Goal: Answer question/provide support

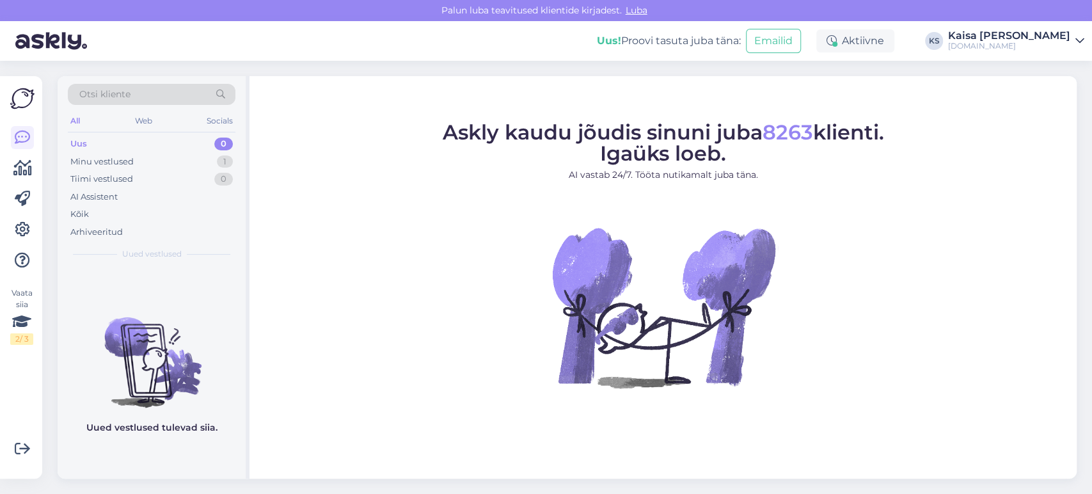
click at [202, 156] on div "Minu vestlused 1" at bounding box center [152, 162] width 168 height 18
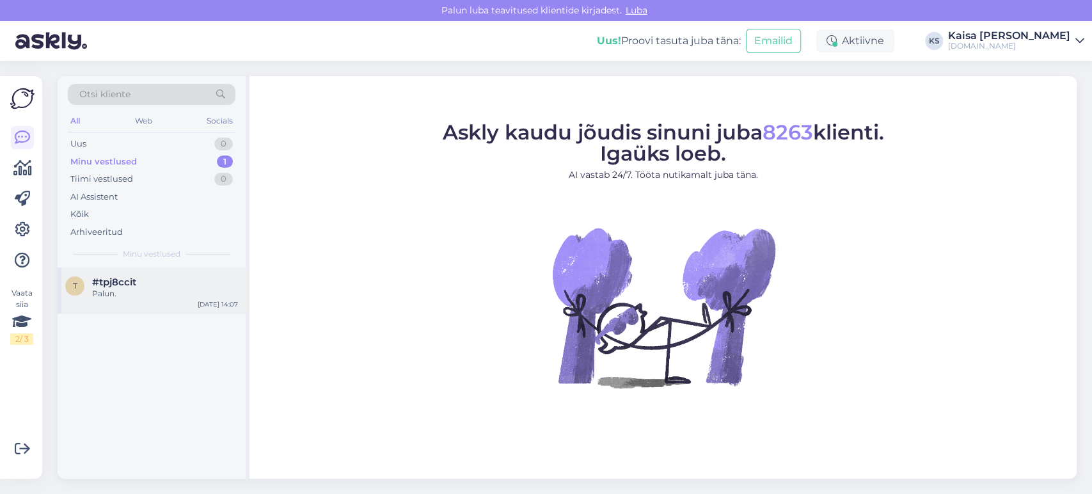
click at [176, 289] on div "Palun." at bounding box center [165, 294] width 146 height 12
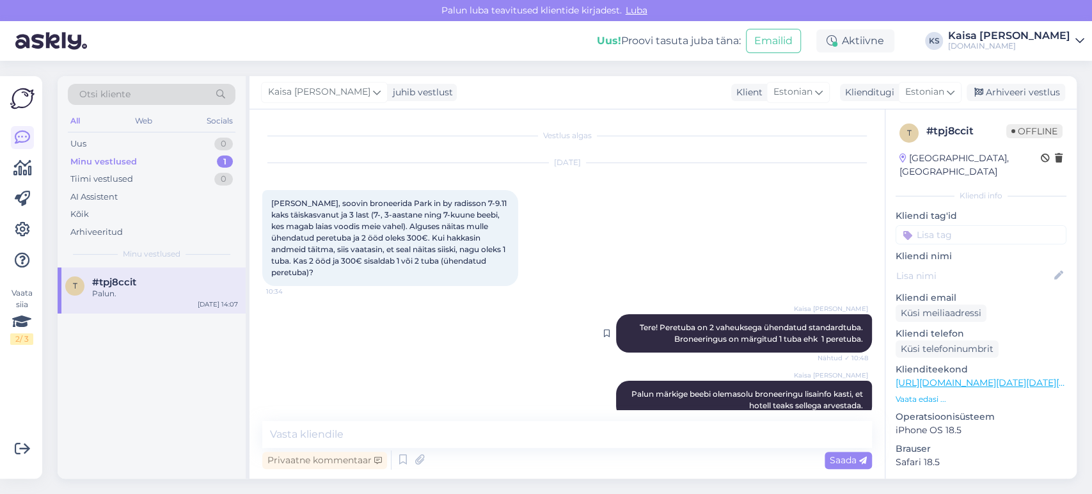
scroll to position [133, 0]
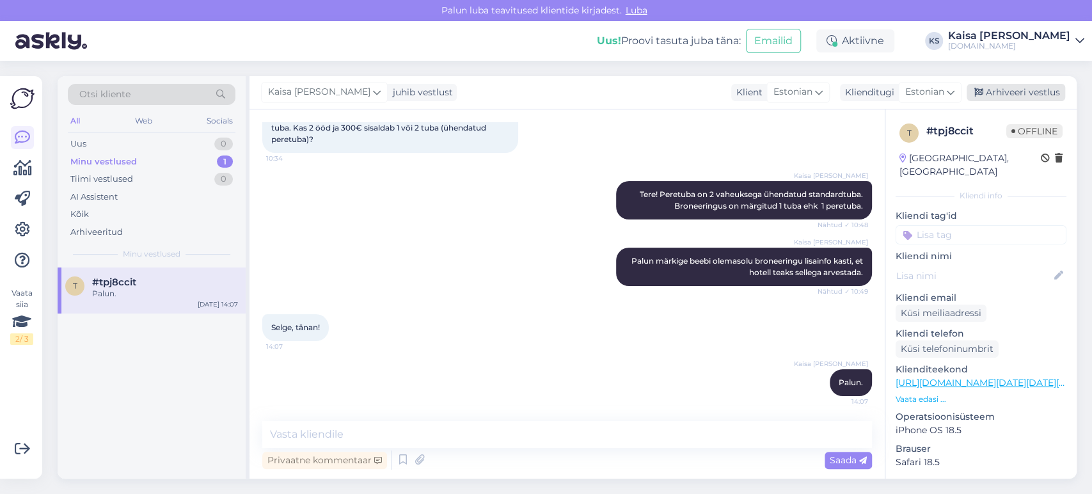
click at [1009, 86] on div "Arhiveeri vestlus" at bounding box center [1016, 92] width 99 height 17
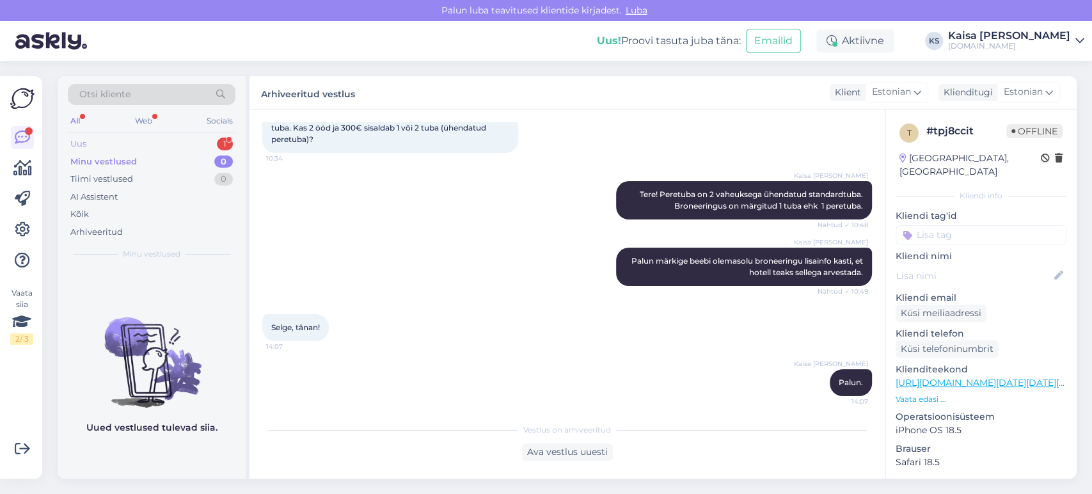
click at [215, 145] on div "Uus 1" at bounding box center [152, 144] width 168 height 18
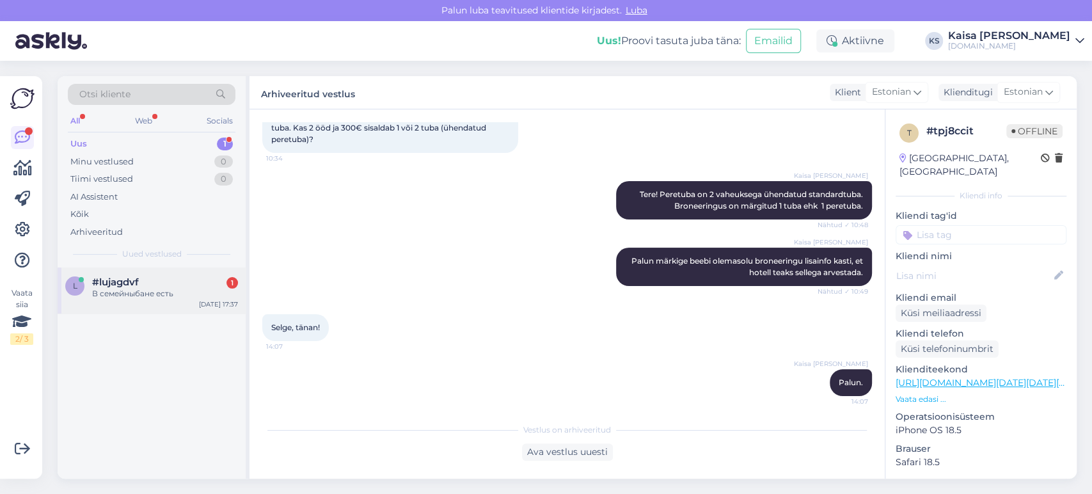
click at [161, 281] on div "#lujagdvf 1" at bounding box center [165, 282] width 146 height 12
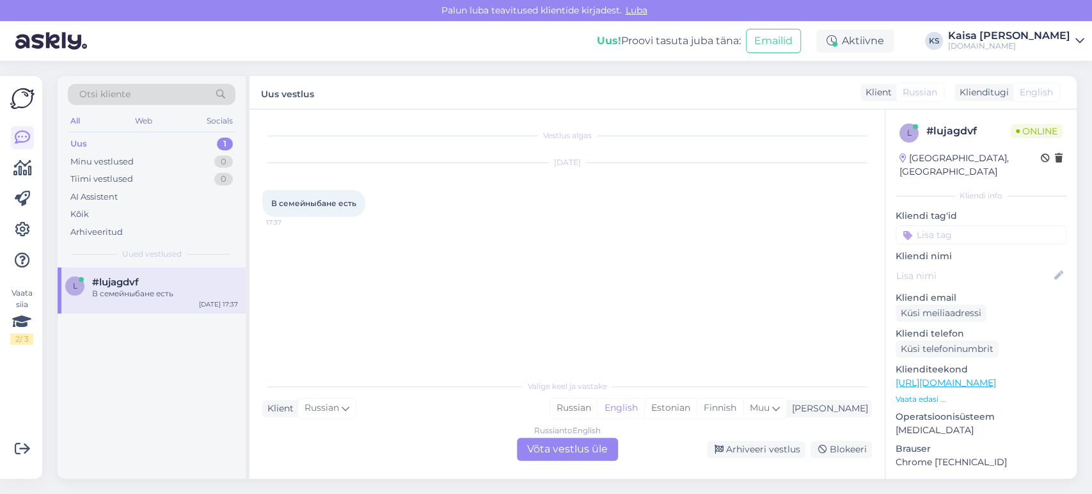
scroll to position [0, 0]
click at [697, 408] on div "Estonian" at bounding box center [670, 408] width 52 height 19
click at [594, 443] on div "Russian to Estonian Võta vestlus üle" at bounding box center [567, 449] width 101 height 23
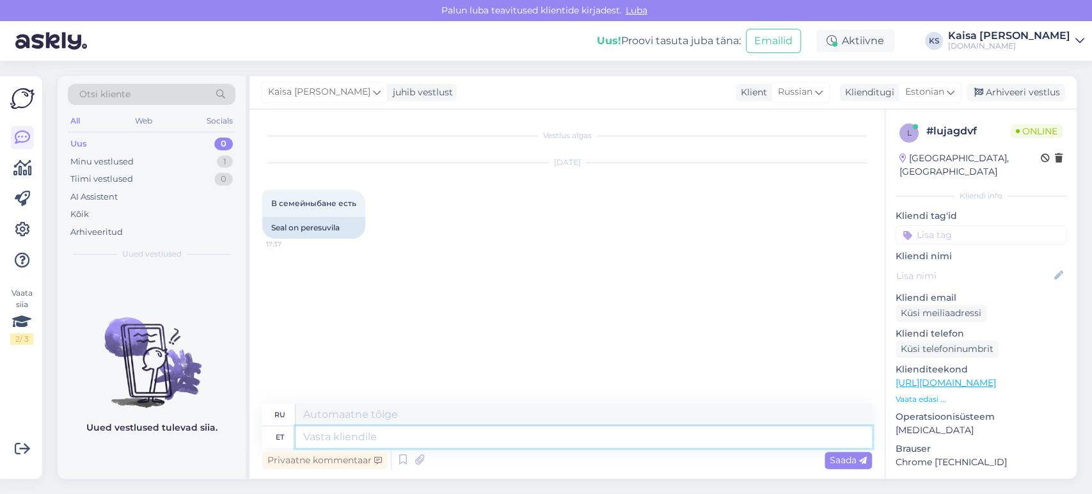
click at [594, 439] on textarea at bounding box center [584, 437] width 577 height 22
type textarea "Tere!"
type textarea "Привет!"
click at [922, 394] on p "Vaata edasi ..." at bounding box center [981, 400] width 171 height 12
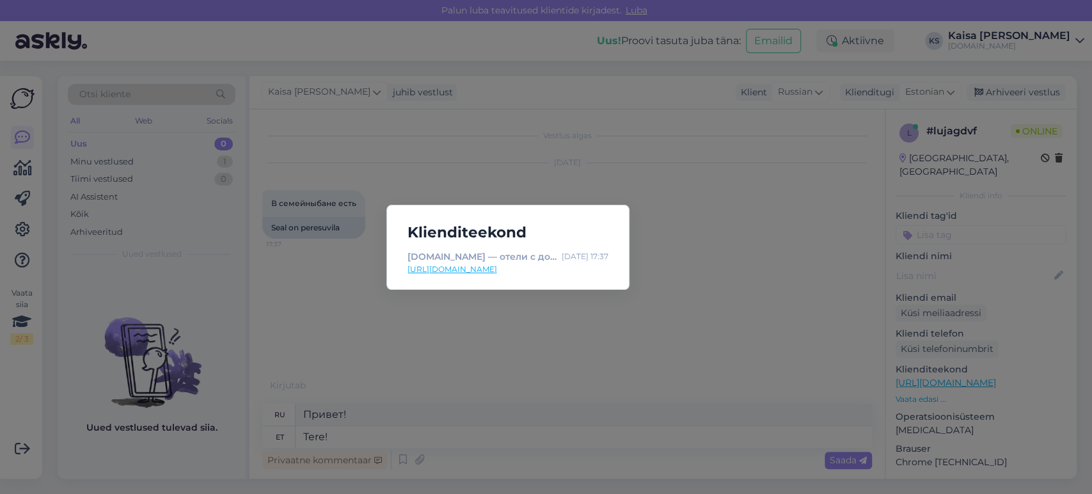
click at [555, 265] on link "[URL][DOMAIN_NAME]" at bounding box center [508, 270] width 201 height 12
click at [457, 355] on div "Klienditeekond [DOMAIN_NAME] — отели с дополнительной магией [DATE] 17:37 [URL]…" at bounding box center [546, 247] width 1092 height 494
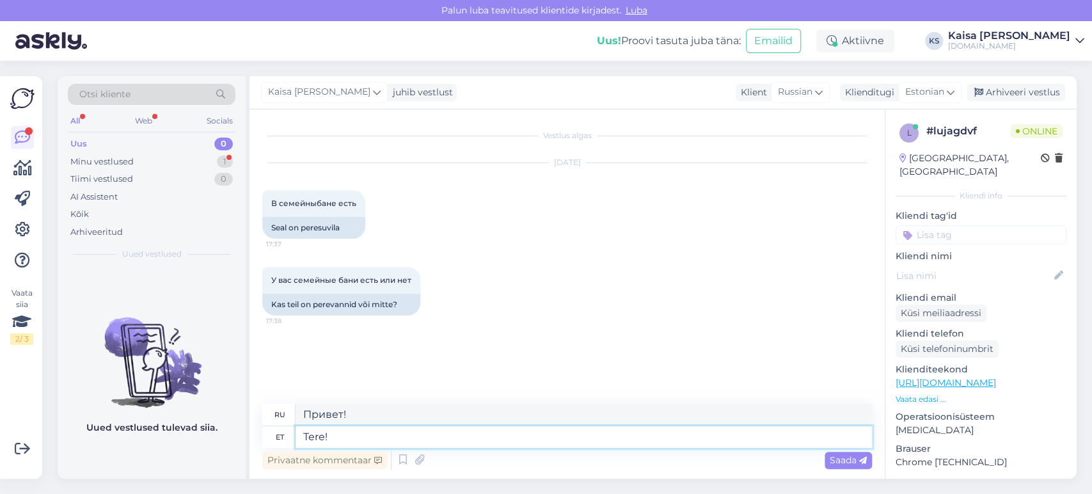
click at [432, 439] on textarea "Tere!" at bounding box center [584, 437] width 577 height 22
type textarea "Tere õ"
type textarea "Привет"
type textarea "Tere õhtust! P"
type textarea "Добрый вечер!"
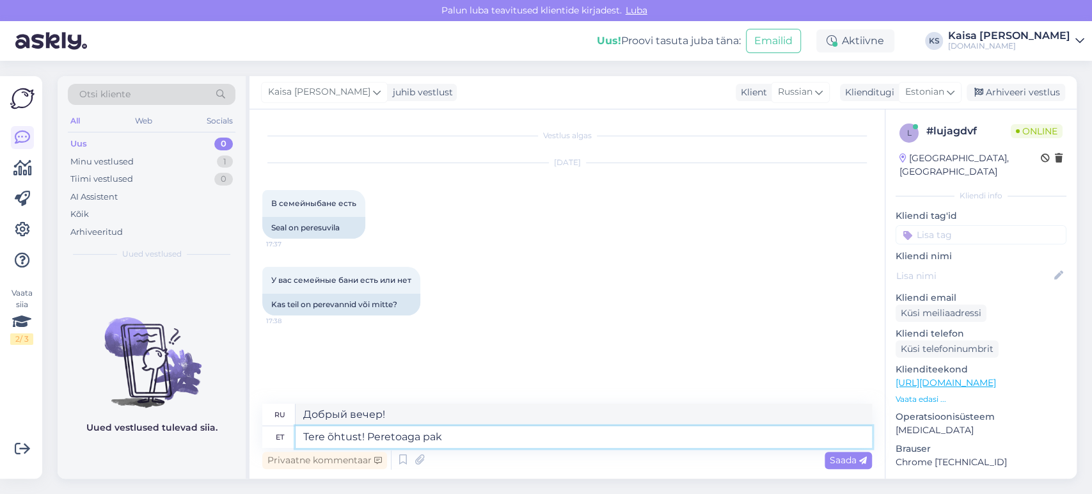
type textarea "Tere õhtust! Peretoaga pake"
type textarea "Добрый вечер! С семейным номером."
type textarea "Tere õhtust! Peretoaga pakett on"
type textarea "Добрый вечер! Пакет «Семейный номер»"
type textarea "Tere õhtust! Peretoaga pakett on leitav"
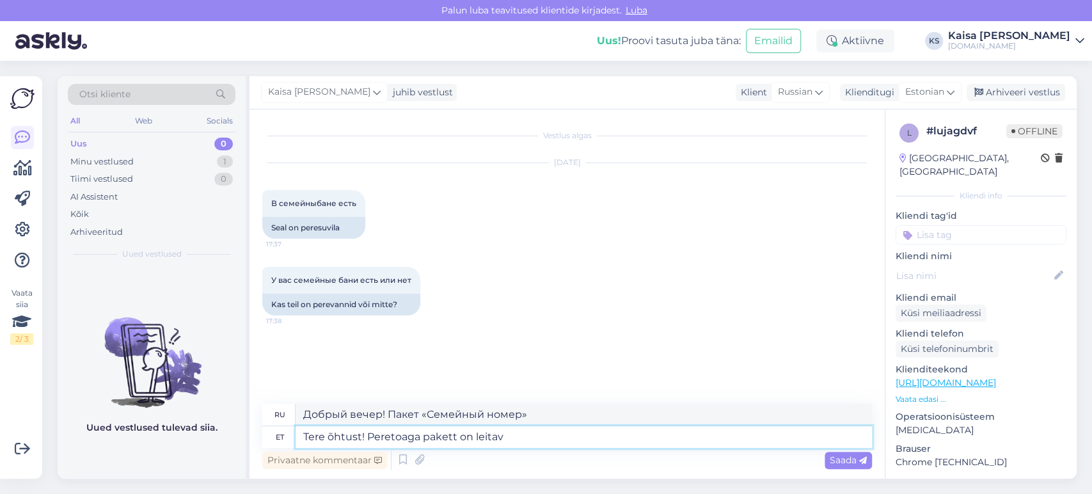
type textarea "Добрый вечер! Найден пакет с семейным номером."
type textarea "Tere õhtust! Peretoaga pakett on leitav si"
type textarea "Добрый вечер! Доступен пакет с семейным номером."
type textarea "Tere õhtust! Peretoaga pakett on leitav siit:"
type textarea "Добрый вечер! Пакет «Семейный номер» можно найти здесь:"
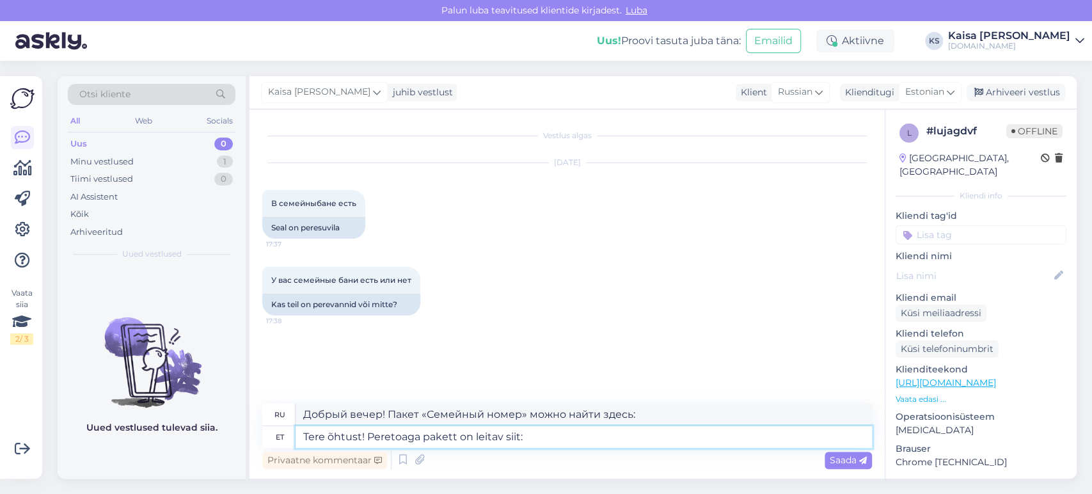
paste textarea "[URL][DOMAIN_NAME][DATE][DATE]"
type textarea "Tere õhtust! Peretoaga pakett on leitav siit: [URL][DOMAIN_NAME][DATE][DATE]"
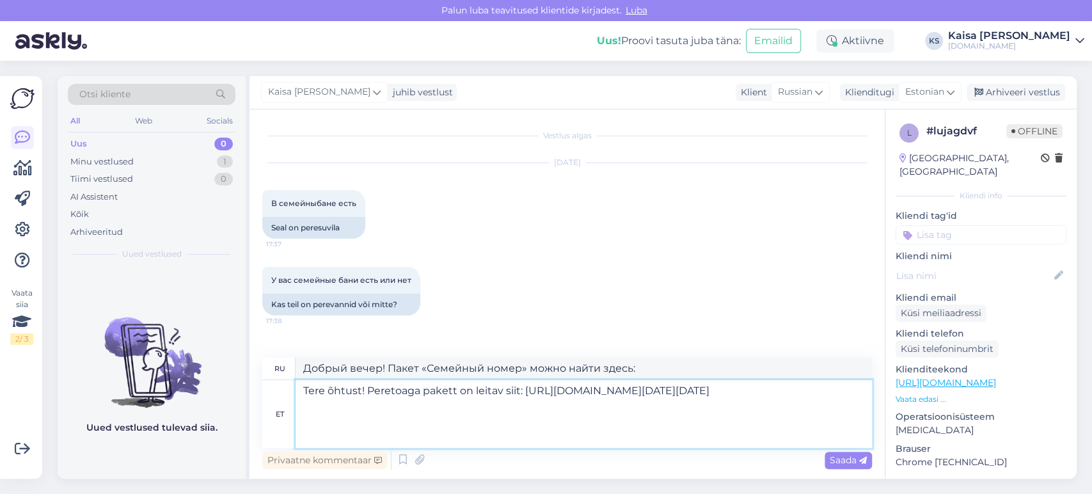
type textarea "Добрый вечер! Пакет с семейным номером можно найти здесь: [URL][DOMAIN_NAME][DA…"
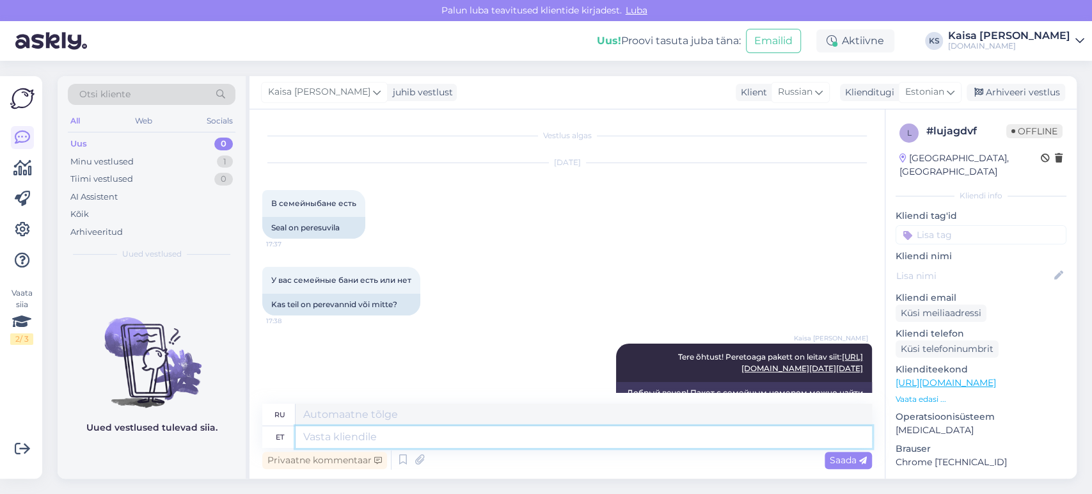
scroll to position [164, 0]
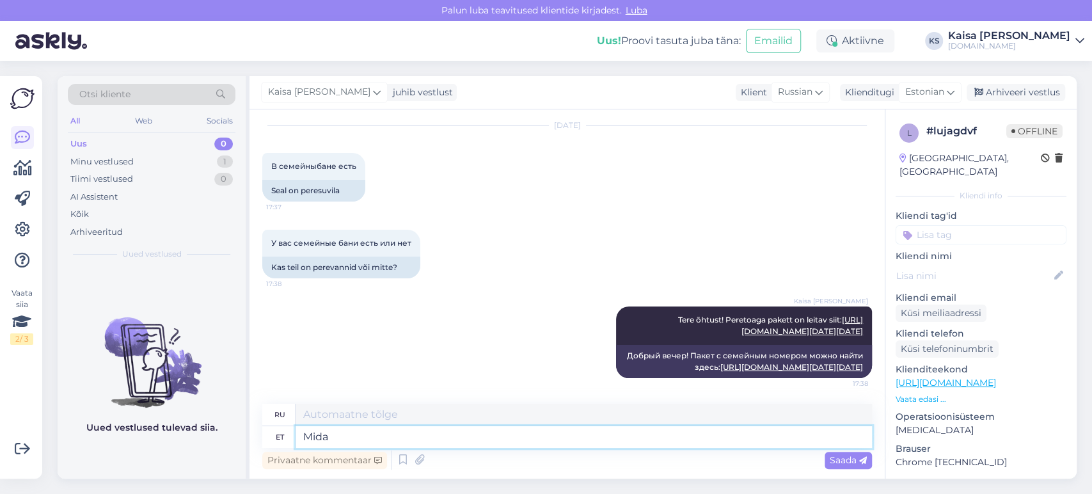
type textarea "Mida"
type textarea "Что"
type textarea "Mida te m"
type textarea "Что вы"
type textarea "Mida te mõtlete pe"
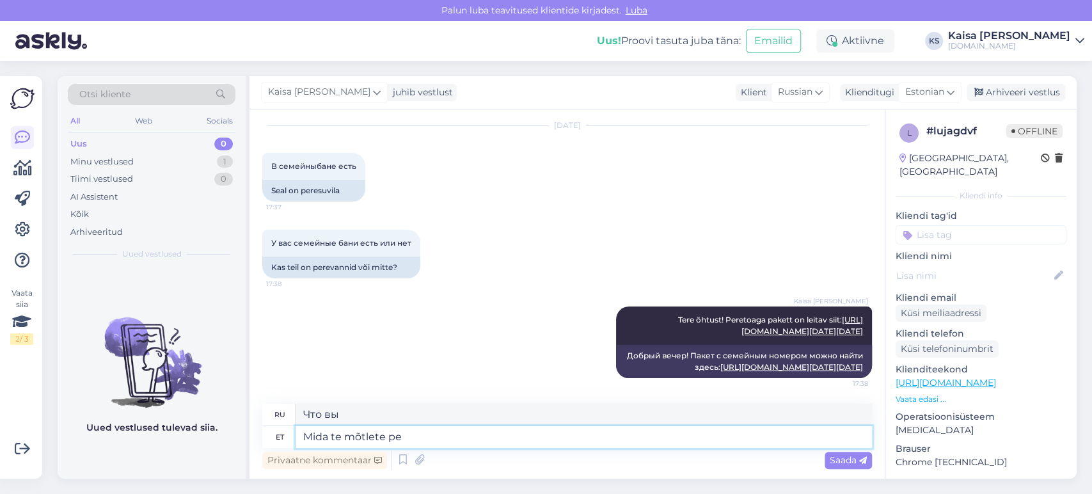
type textarea "Что вы думаете?"
type textarea "Mida te mõtlete perevannide al"
type textarea "Что вы думаете о семейных ваннах?"
type textarea "Mida te mõtlete perevannide all? K"
type textarea "Что вы подразумеваете под семейными ваннами?"
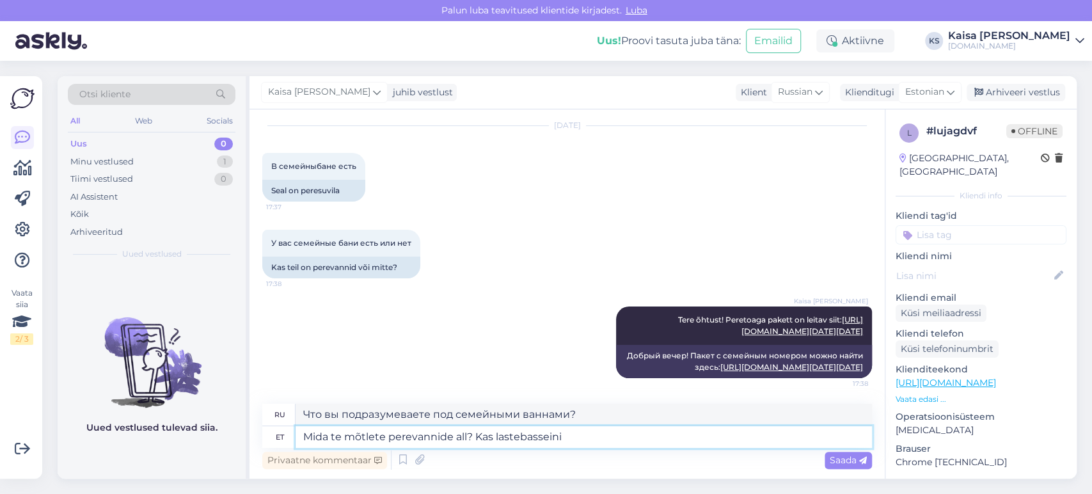
type textarea "Mida te mõtlete perevannide all? Kas lastebasseini?"
type textarea "Что вы подразумеваете под семейными бассейнами? Детский бассейн?"
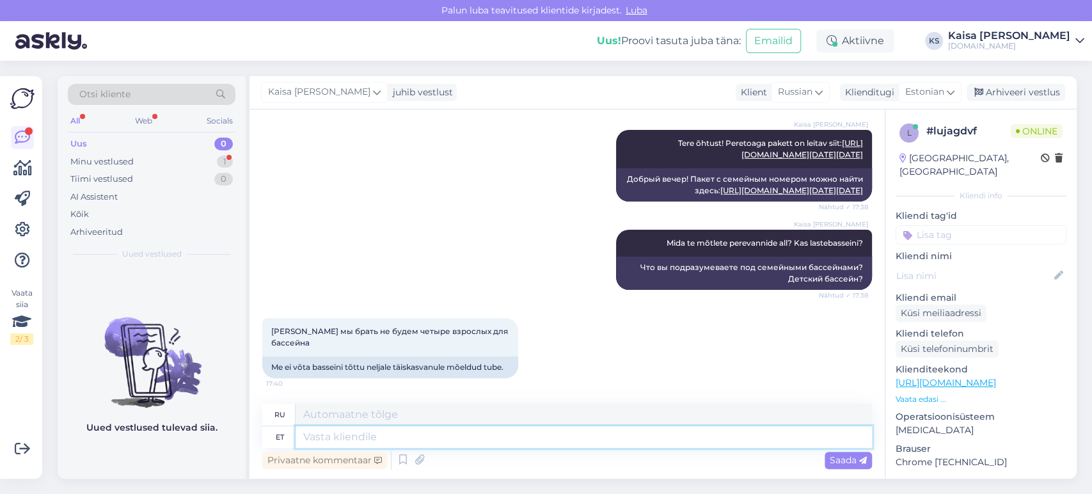
scroll to position [440, 0]
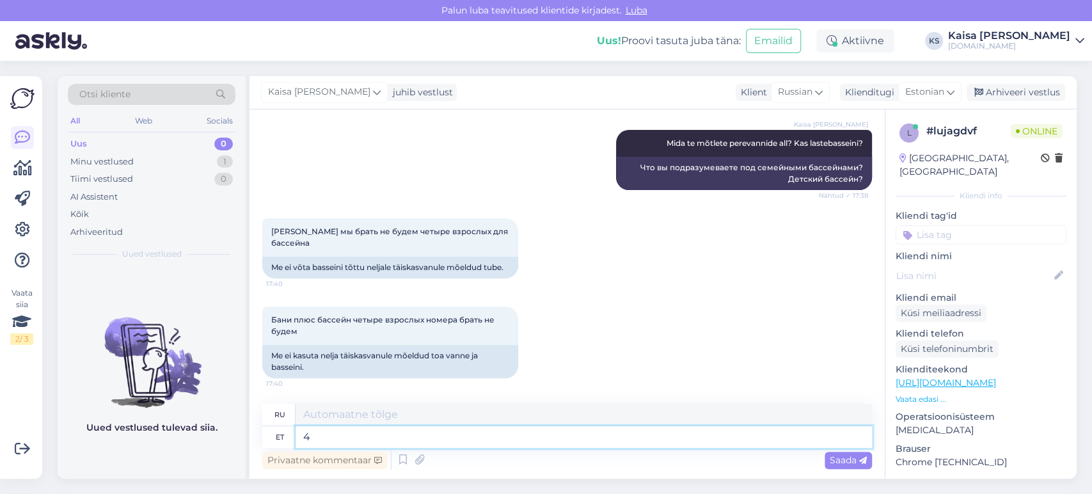
type textarea "4"
type textarea "4 täiskasvanut"
type textarea "4 взрослых"
type textarea "4 täiskasvanut saavad maj"
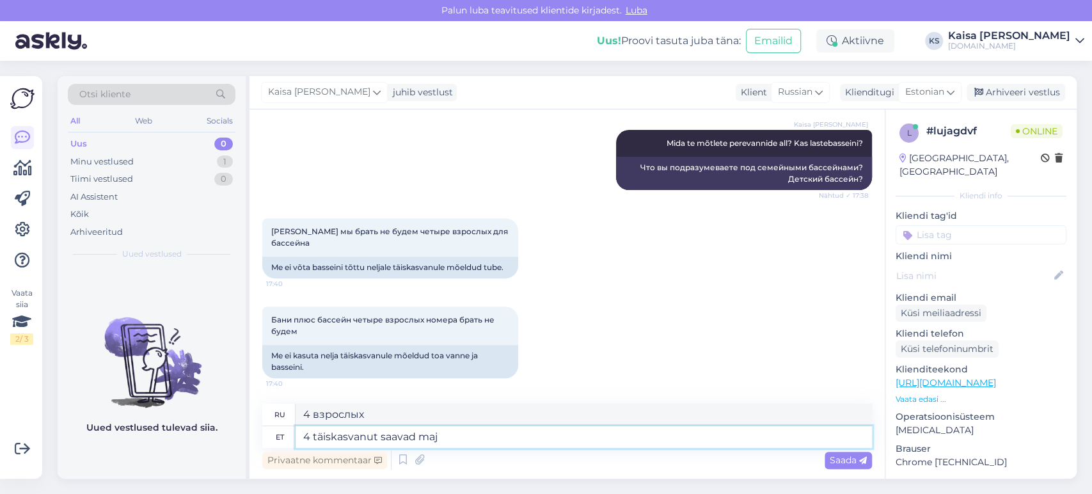
type textarea "4 взрослых могут"
type textarea "4 täiskasvanut saavad majutuda"
type textarea "Возможно размещение 4 взрослых."
type textarea "4 täiskasvanut saavad majutuda kahes st"
type textarea "4 взрослых могут разместиться в двух"
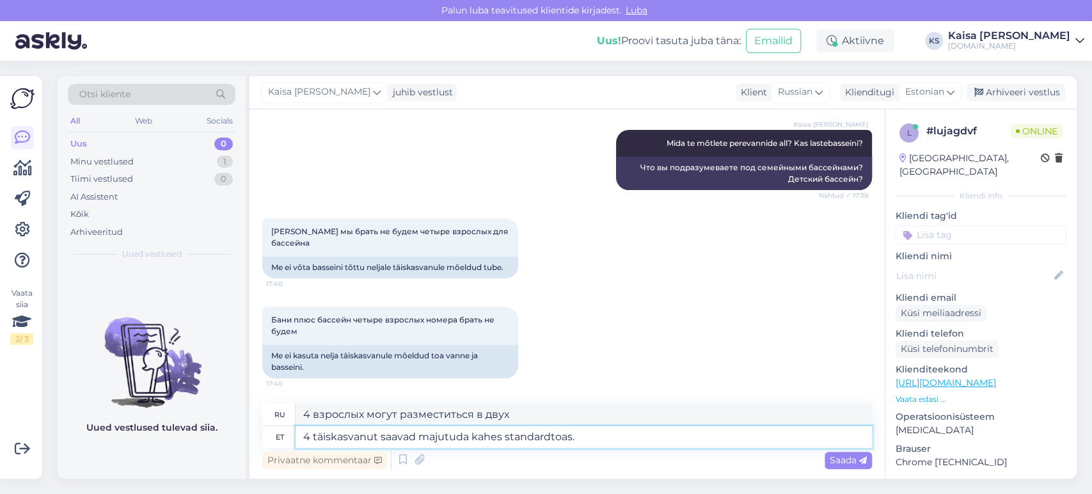
type textarea "4 täiskasvanut saavad majutuda kahes standardtoas. O"
type textarea "В двух стандартных номерах могут разместиться 4 взрослых."
type textarea "4 täiskasvanut saavad majutuda kahes standardtoas. Otselink on si"
type textarea "В двух стандартных номерах могут разместиться 4 взрослых. Прямая ссылка"
type textarea "4 täiskasvanut saavad majutuda kahes standardtoas. Otselink on siin:"
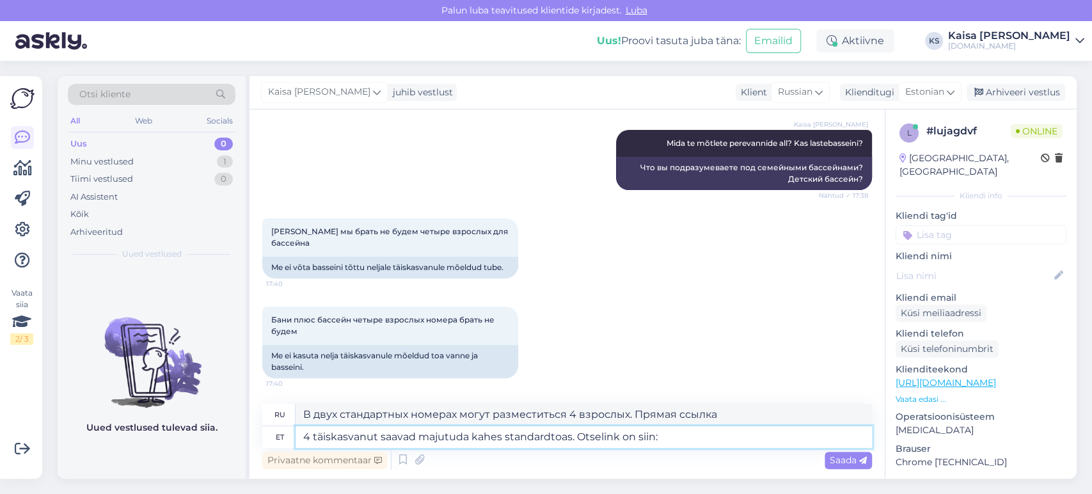
type textarea "В двух стандартных номерах могут разместиться 4 взрослых. Прямая ссылка здесь:"
paste textarea "[URL][DOMAIN_NAME][DATE][DATE]"
type textarea "4 täiskasvanut saavad majutuda kahes standardtoas. Otselink on siin: [URL][DOMA…"
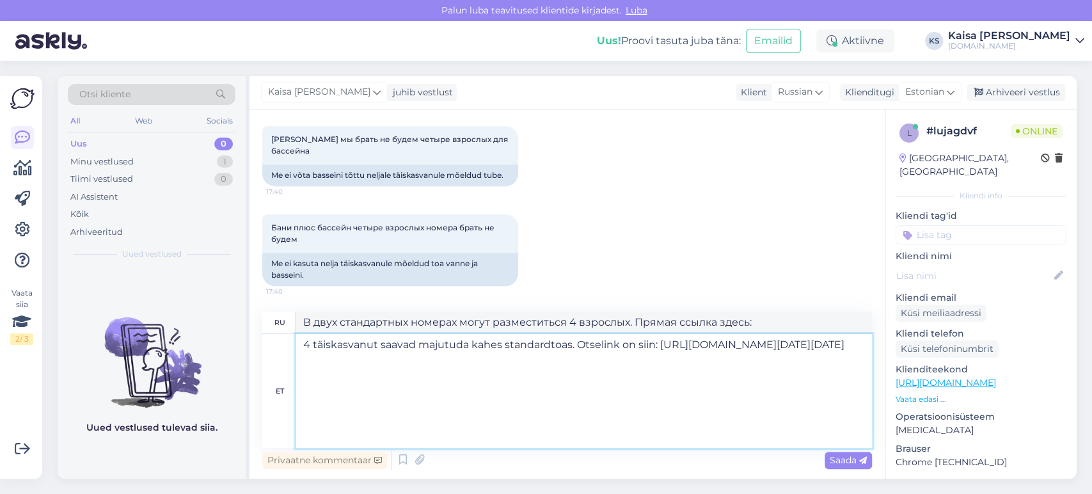
type textarea "4 взрослых могут разместиться в 2 стандартных номерах. Прямая ссылка здесь: [UR…"
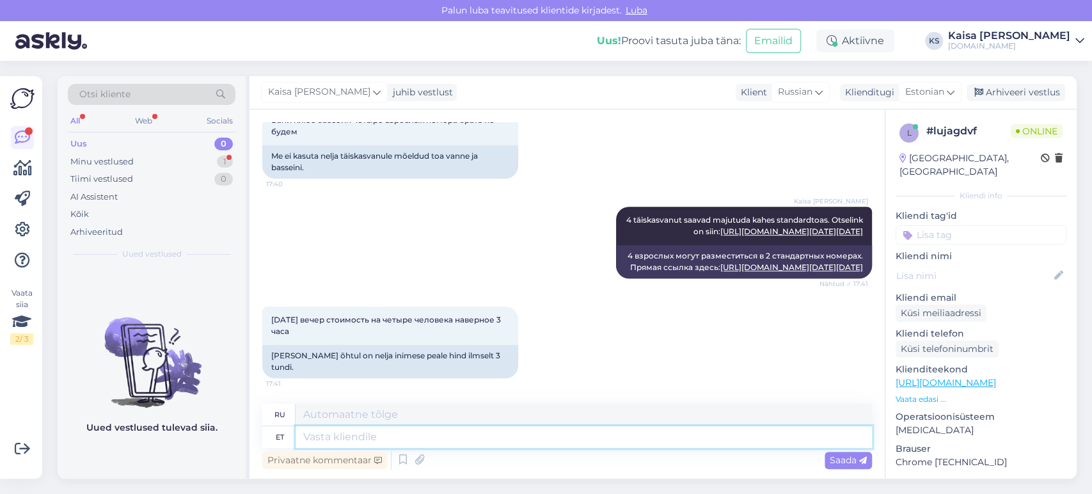
scroll to position [927, 0]
type textarea "Lahtiolekuaegadega saa"
type textarea "С часами работы"
type textarea "Lahtiolekuaegadega saate tut"
type textarea "С часами работы вы можете"
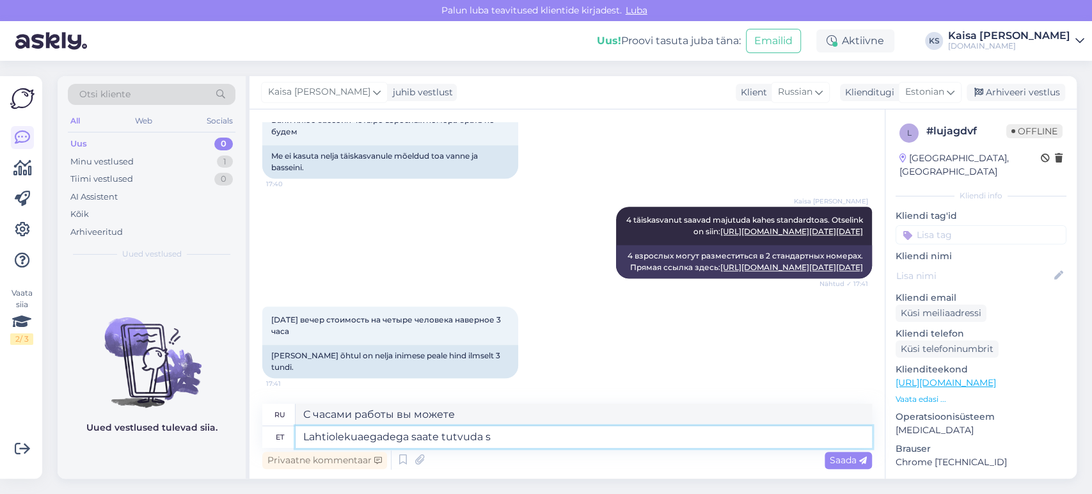
type textarea "Lahtiolekuaegadega saate tutvuda si"
type textarea "Часы работы можно проверить здесь."
paste textarea "[URL][DOMAIN_NAME]"
type textarea "Lahtiolekuaegadega saate tutvuda siin: [URL][DOMAIN_NAME]"
type textarea "Часы работы можно проверить здесь: [URL][DOMAIN_NAME]"
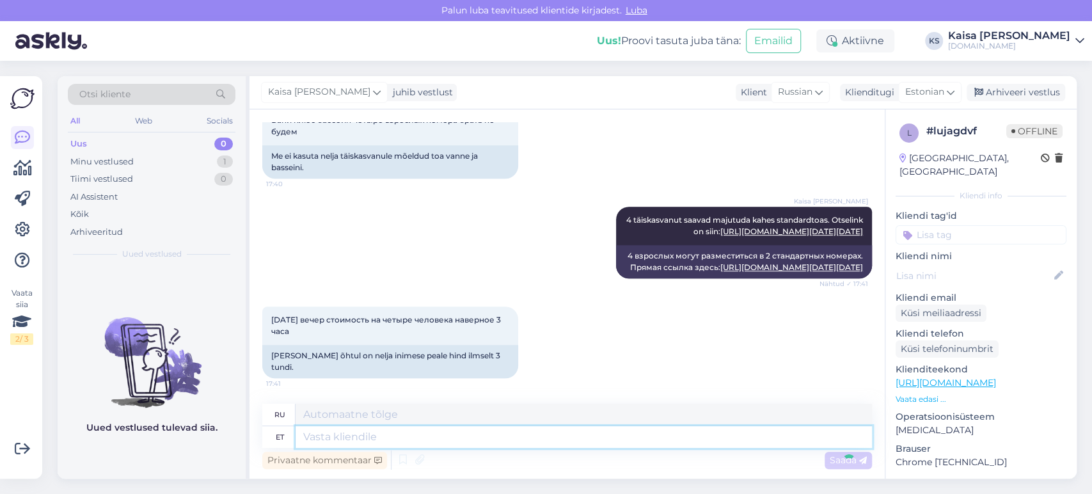
scroll to position [1028, 0]
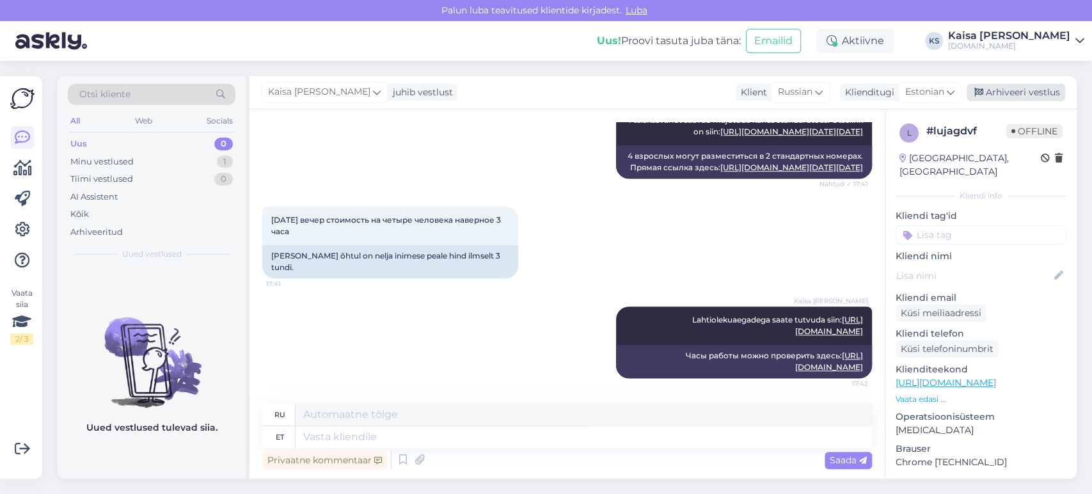
click at [1008, 90] on div "Arhiveeri vestlus" at bounding box center [1016, 92] width 99 height 17
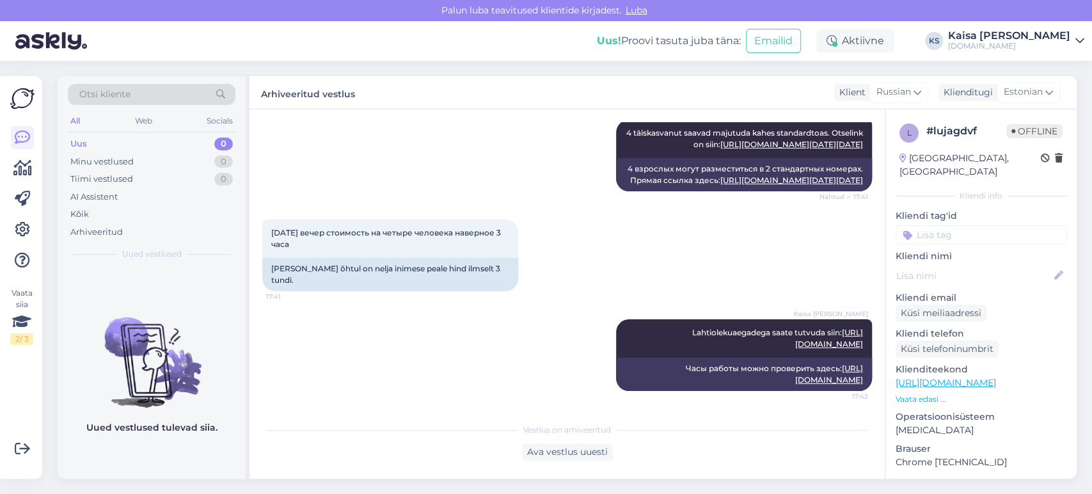
click at [1005, 46] on div "[DOMAIN_NAME]" at bounding box center [1009, 46] width 122 height 10
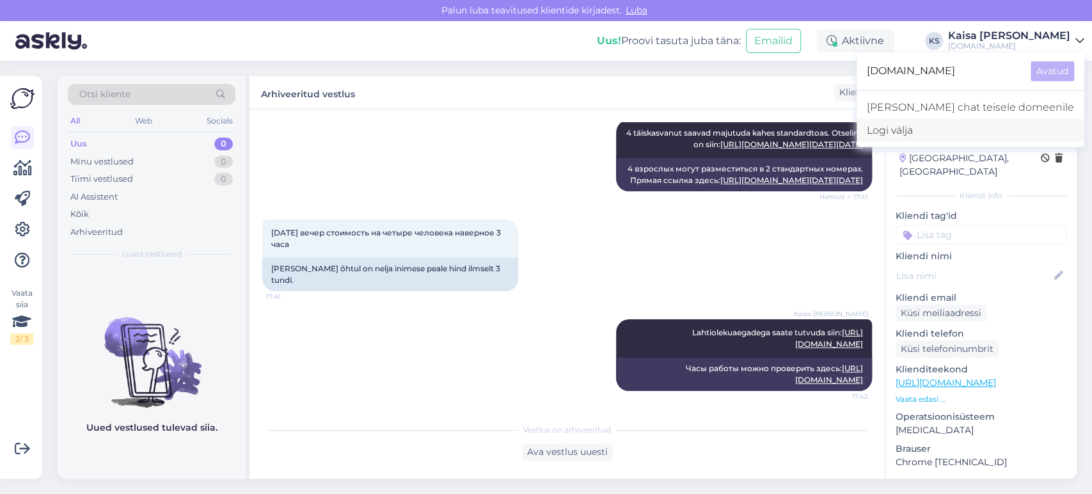
click at [957, 135] on div "Logi välja" at bounding box center [971, 130] width 228 height 23
